Goal: Find contact information

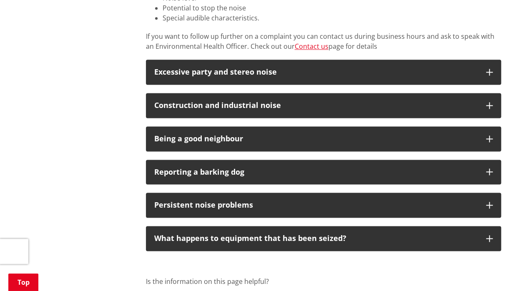
scroll to position [542, 0]
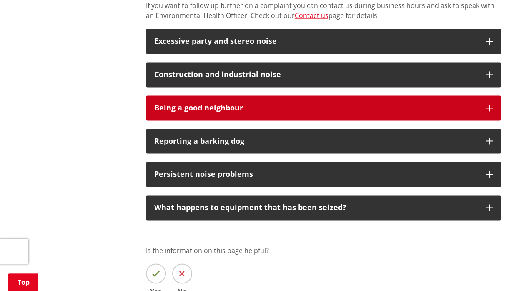
click at [269, 112] on button "Being a good neighbour" at bounding box center [323, 108] width 355 height 25
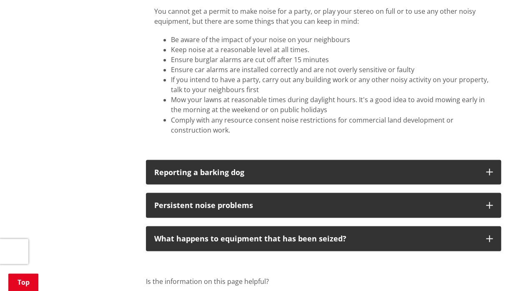
scroll to position [709, 0]
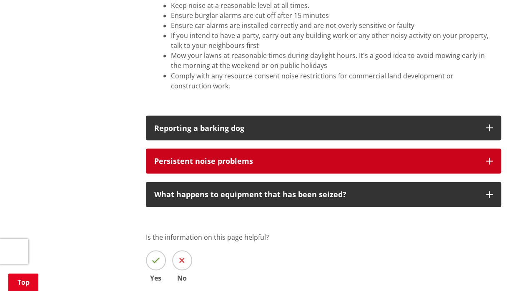
click at [172, 159] on p "Persistent noise problems" at bounding box center [316, 161] width 324 height 8
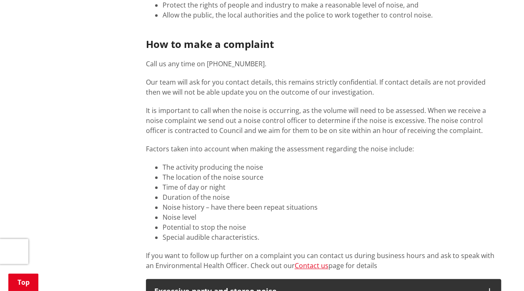
scroll to position [334, 0]
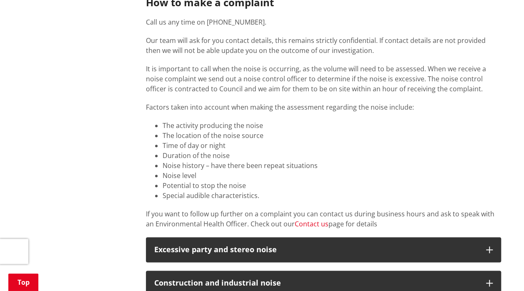
click at [303, 225] on link "Contact us" at bounding box center [312, 223] width 34 height 9
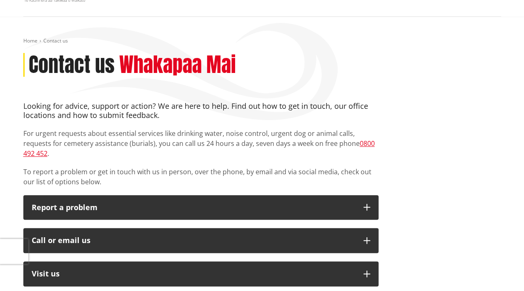
scroll to position [125, 0]
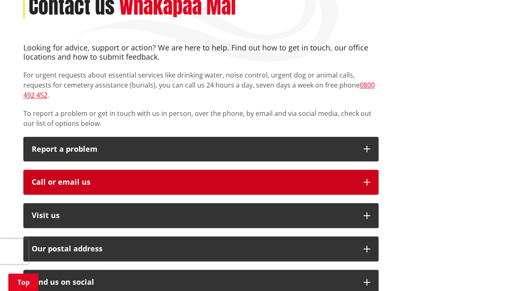
click at [259, 178] on div "Call or email us" at bounding box center [194, 182] width 324 height 8
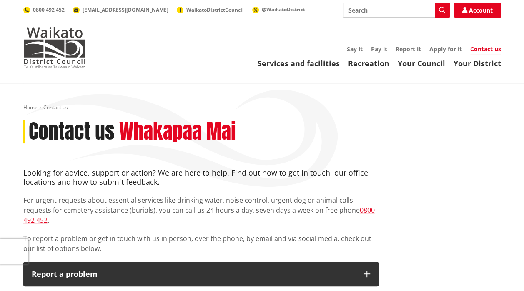
scroll to position [0, 0]
